Goal: Navigation & Orientation: Find specific page/section

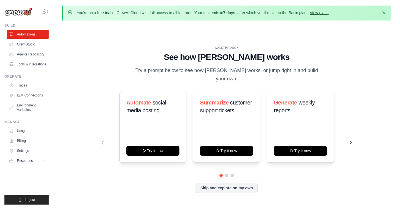
click at [322, 12] on link "View plans" at bounding box center [318, 13] width 19 height 4
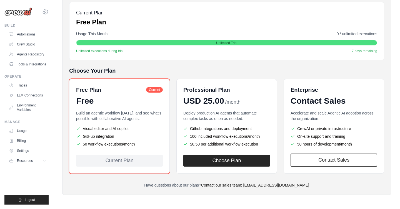
scroll to position [81, 0]
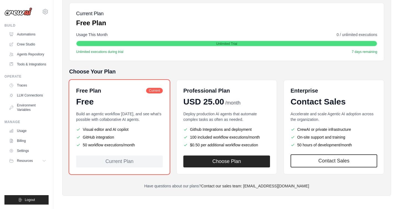
click at [105, 120] on p "Build an agentic workflow [DATE], and see what's possible with collaborative AI…" at bounding box center [119, 116] width 87 height 11
click at [31, 63] on link "Tools & Integrations" at bounding box center [28, 64] width 42 height 9
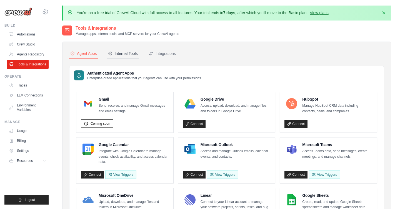
click at [127, 53] on div "Internal Tools" at bounding box center [123, 54] width 30 height 6
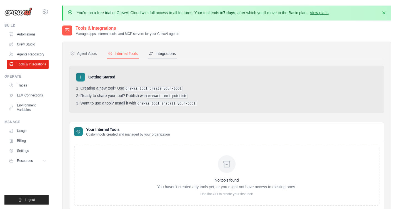
click at [160, 52] on div "Integrations" at bounding box center [162, 54] width 27 height 6
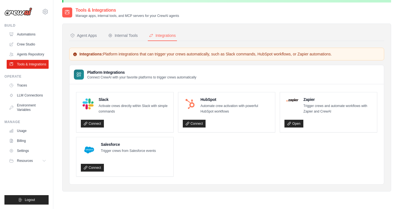
scroll to position [30, 0]
